Goal: Understand process/instructions: Learn about a topic

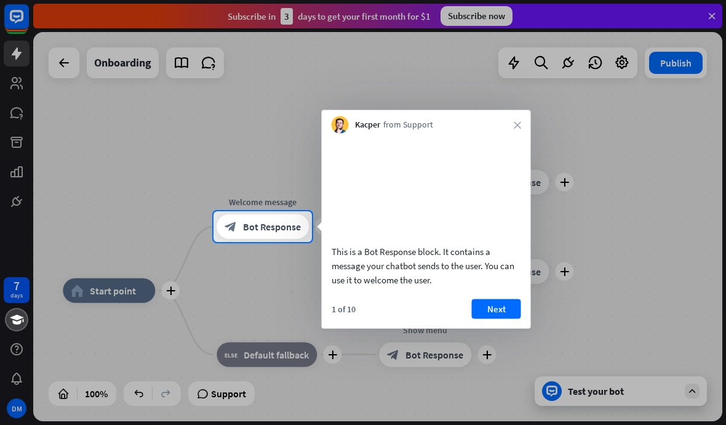
click at [662, 249] on div at bounding box center [363, 333] width 726 height 183
click at [498, 318] on button "Next" at bounding box center [496, 308] width 49 height 20
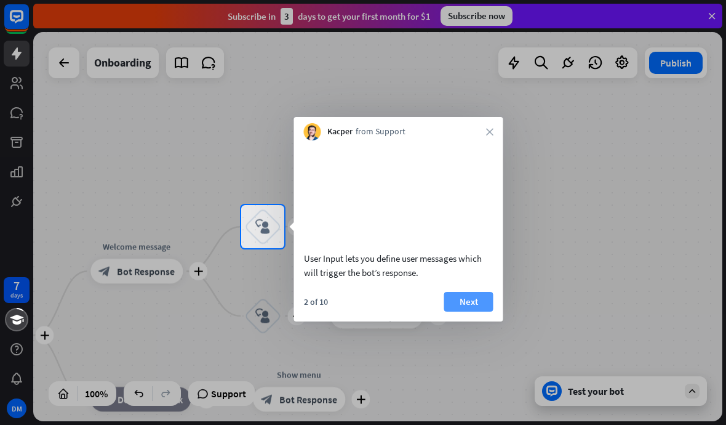
click at [477, 311] on button "Next" at bounding box center [468, 302] width 49 height 20
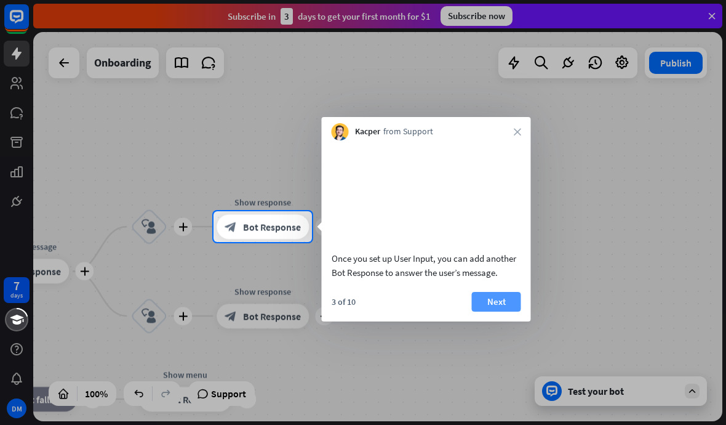
click at [503, 311] on button "Next" at bounding box center [496, 302] width 49 height 20
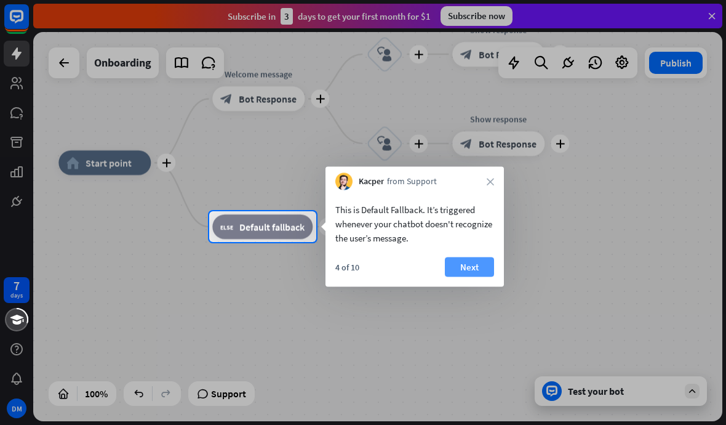
click at [478, 265] on button "Next" at bounding box center [469, 267] width 49 height 20
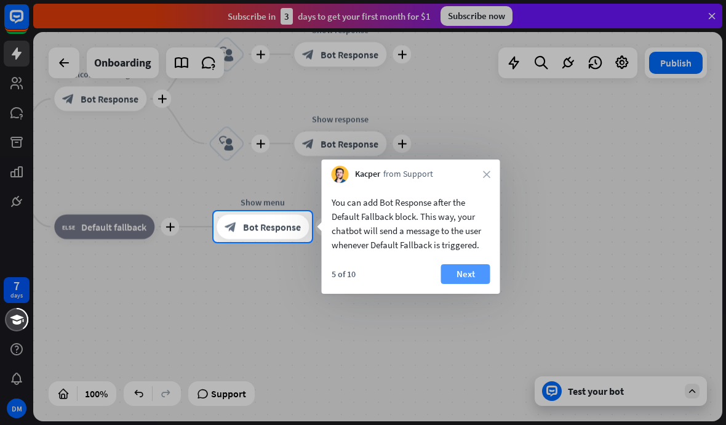
click at [477, 273] on button "Next" at bounding box center [465, 274] width 49 height 20
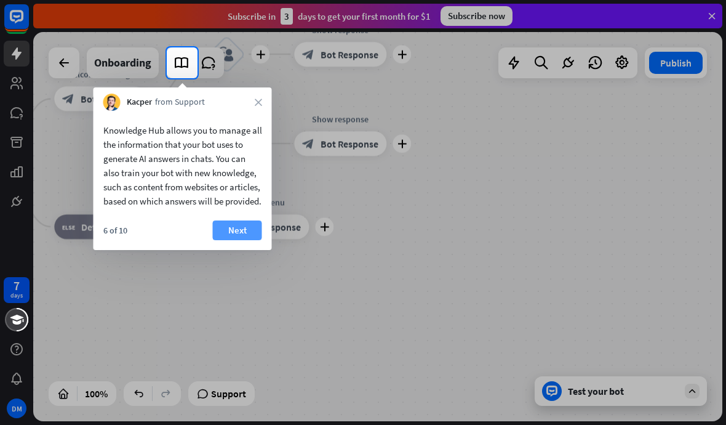
click at [237, 236] on button "Next" at bounding box center [237, 230] width 49 height 20
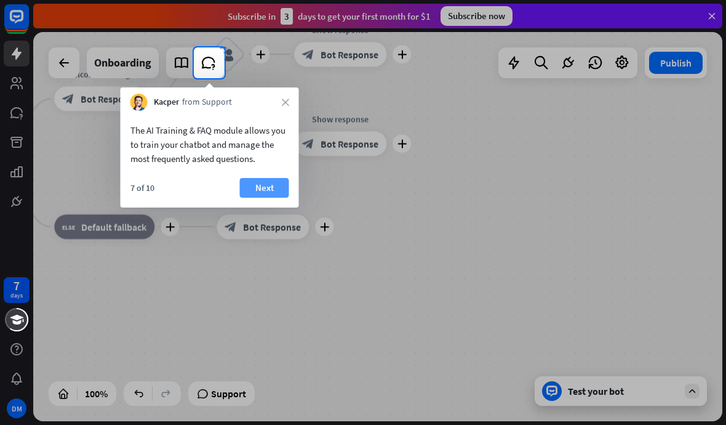
click at [263, 188] on button "Next" at bounding box center [264, 188] width 49 height 20
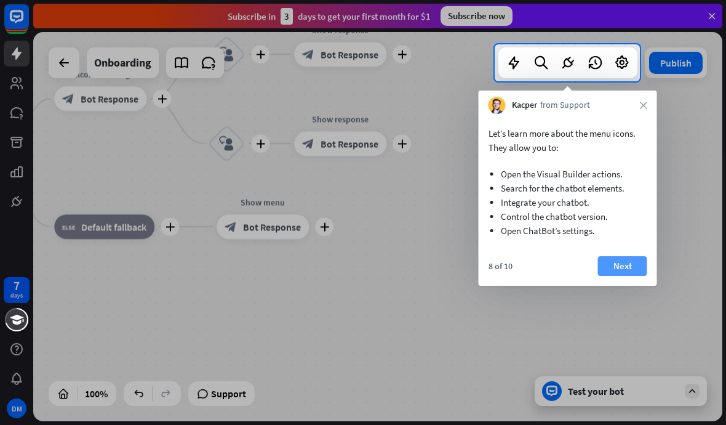
click at [629, 267] on button "Next" at bounding box center [622, 266] width 49 height 20
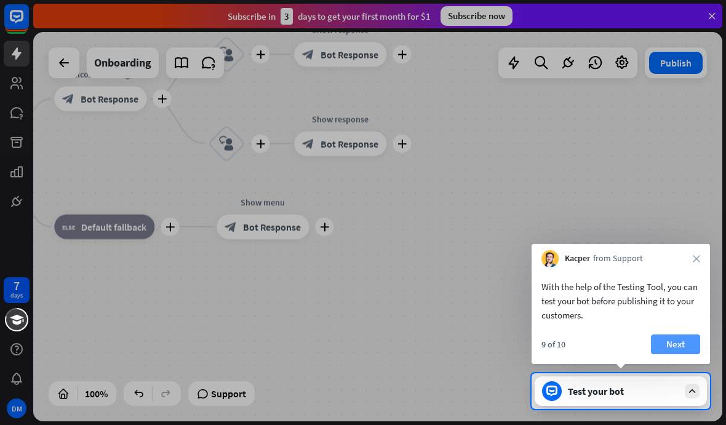
click at [677, 345] on button "Next" at bounding box center [675, 344] width 49 height 20
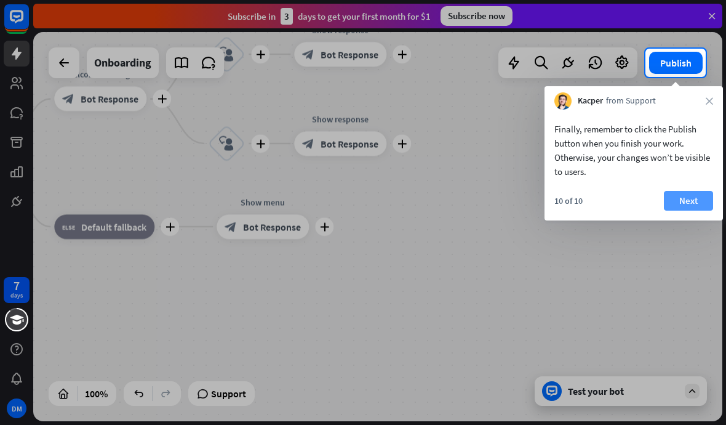
click at [695, 198] on button "Next" at bounding box center [688, 201] width 49 height 20
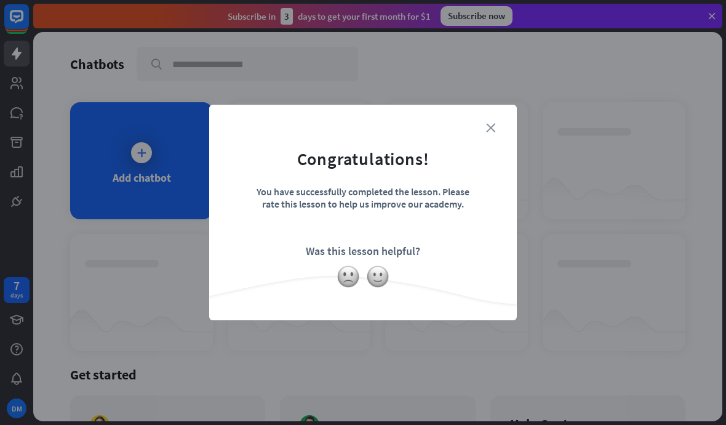
click at [493, 123] on icon "close" at bounding box center [490, 127] width 9 height 9
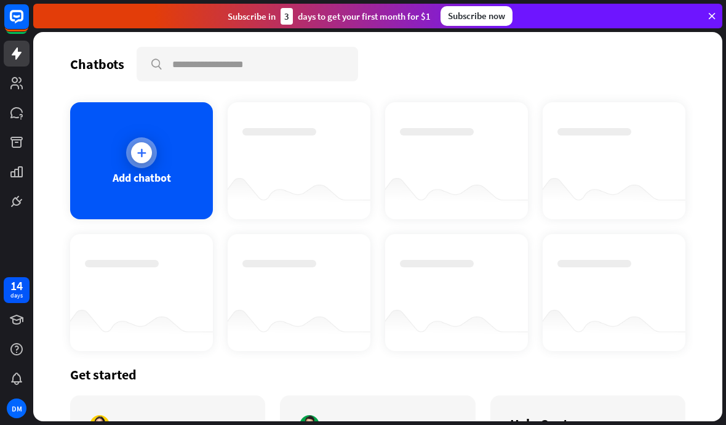
click at [143, 150] on icon at bounding box center [141, 152] width 12 height 12
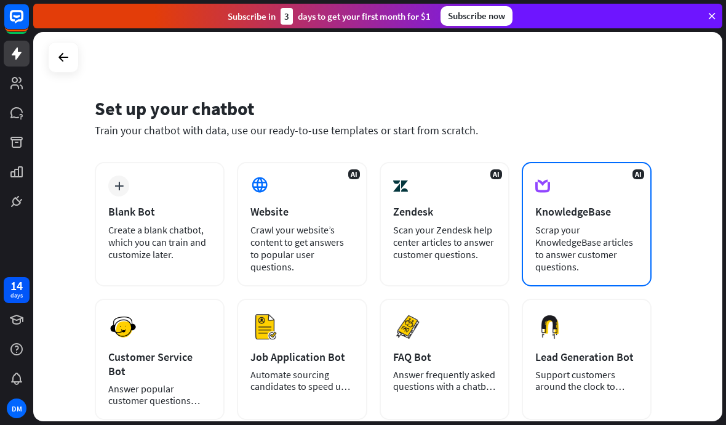
click at [578, 228] on div "Scrap your KnowledgeBase articles to answer customer questions." at bounding box center [586, 247] width 103 height 49
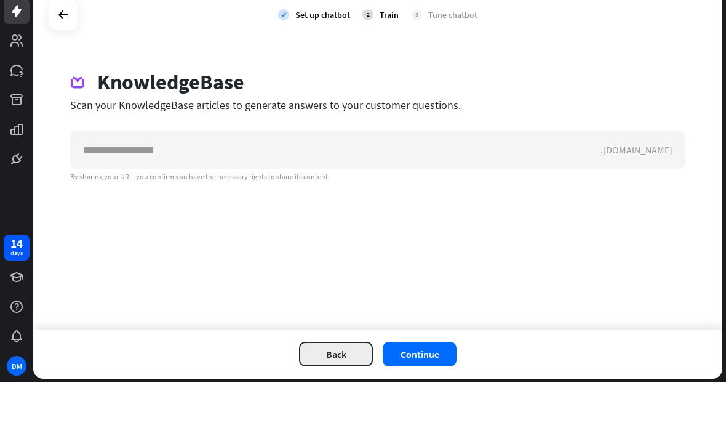
click at [339, 384] on button "Back" at bounding box center [336, 396] width 74 height 25
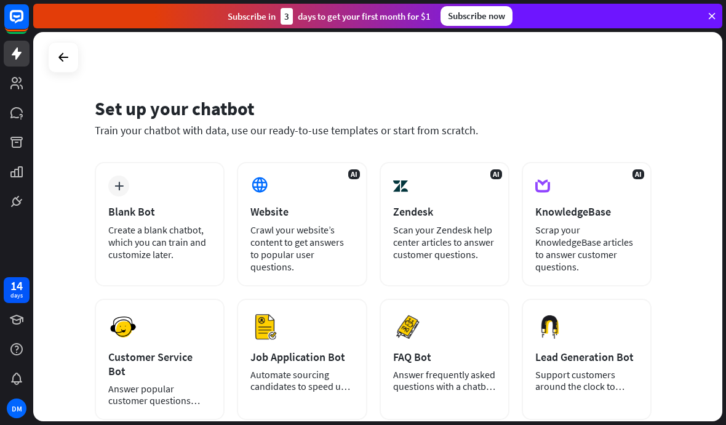
click at [714, 12] on icon at bounding box center [711, 15] width 11 height 11
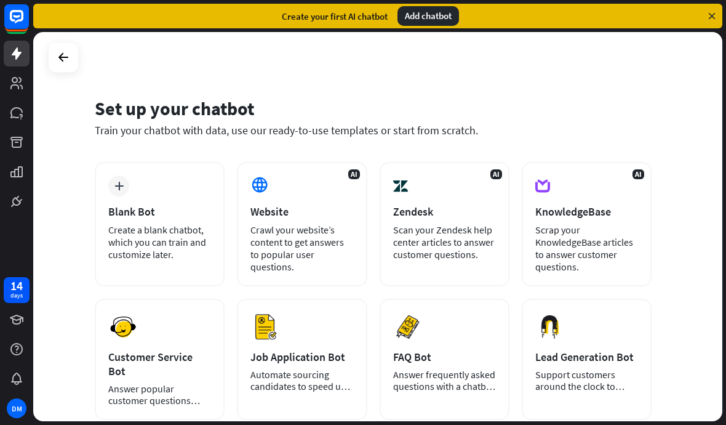
click at [715, 10] on icon at bounding box center [711, 15] width 11 height 11
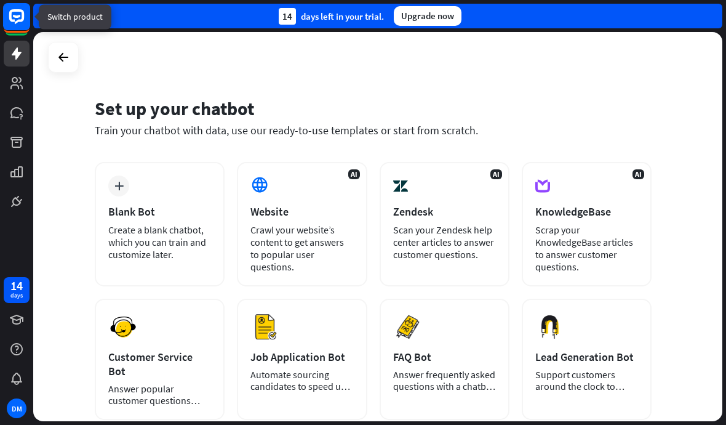
click at [19, 23] on rect at bounding box center [16, 16] width 27 height 27
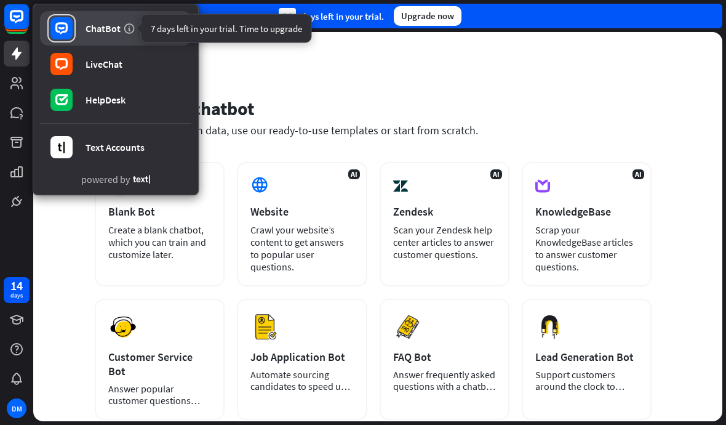
click at [132, 28] on icon at bounding box center [129, 28] width 12 height 12
